Goal: Information Seeking & Learning: Compare options

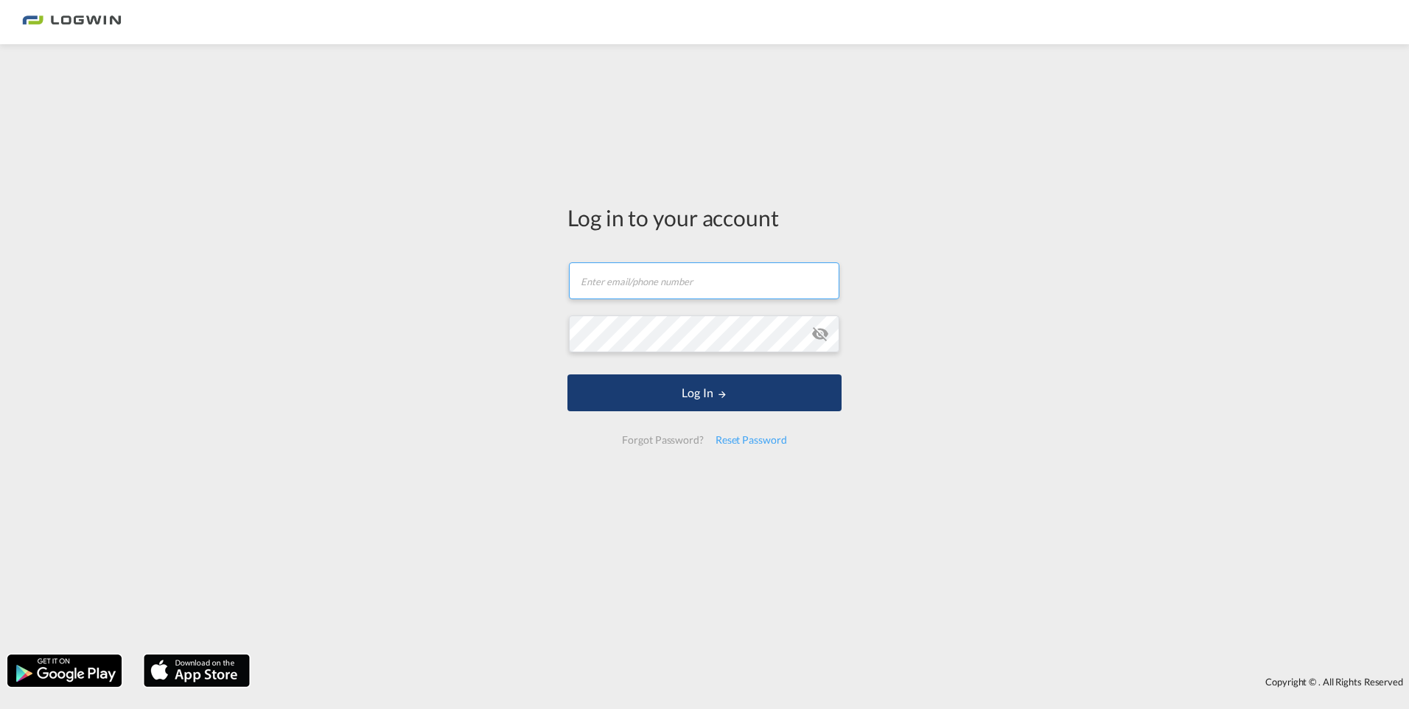
type input "[PERSON_NAME][EMAIL_ADDRESS][PERSON_NAME][DOMAIN_NAME]"
click at [685, 394] on button "Log In" at bounding box center [704, 392] width 274 height 37
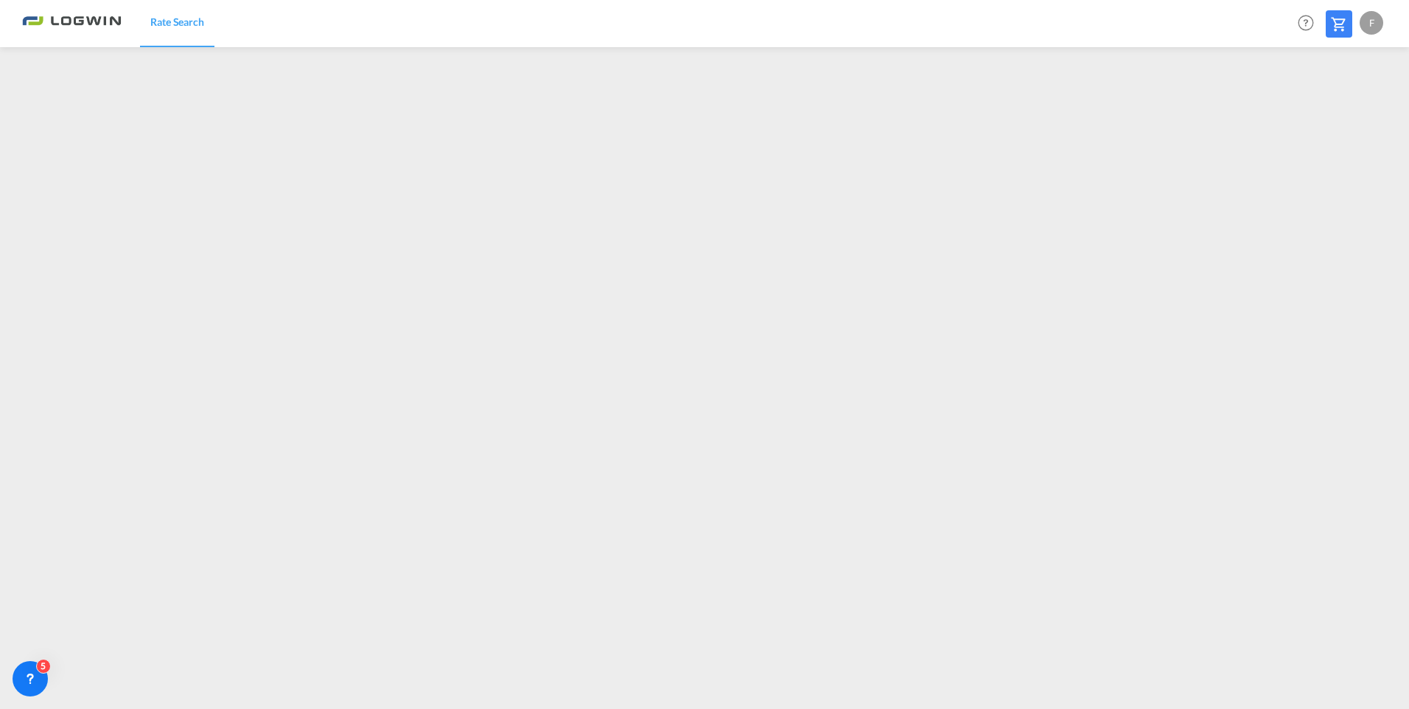
click at [1371, 28] on div "F" at bounding box center [1372, 23] width 24 height 24
click at [1343, 111] on button "Logout" at bounding box center [1355, 112] width 96 height 29
type input "[PERSON_NAME][EMAIL_ADDRESS][PERSON_NAME][DOMAIN_NAME]"
